Goal: Register for event/course

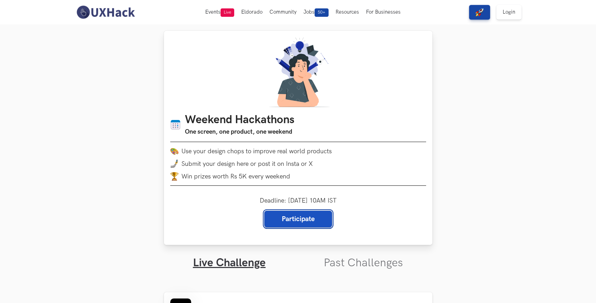
click at [299, 220] on link "Participate" at bounding box center [298, 218] width 68 height 17
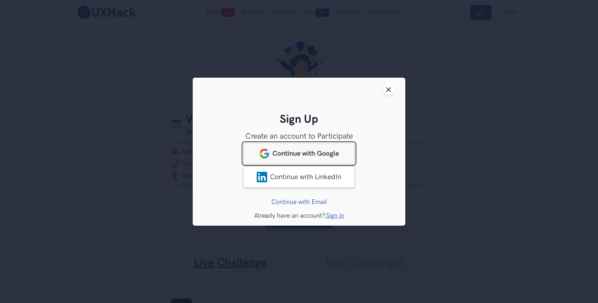
click at [298, 158] on link "Continue with Google" at bounding box center [299, 153] width 112 height 22
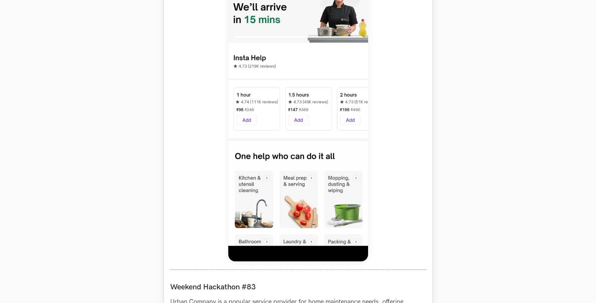
scroll to position [534, 0]
